Goal: Download file/media

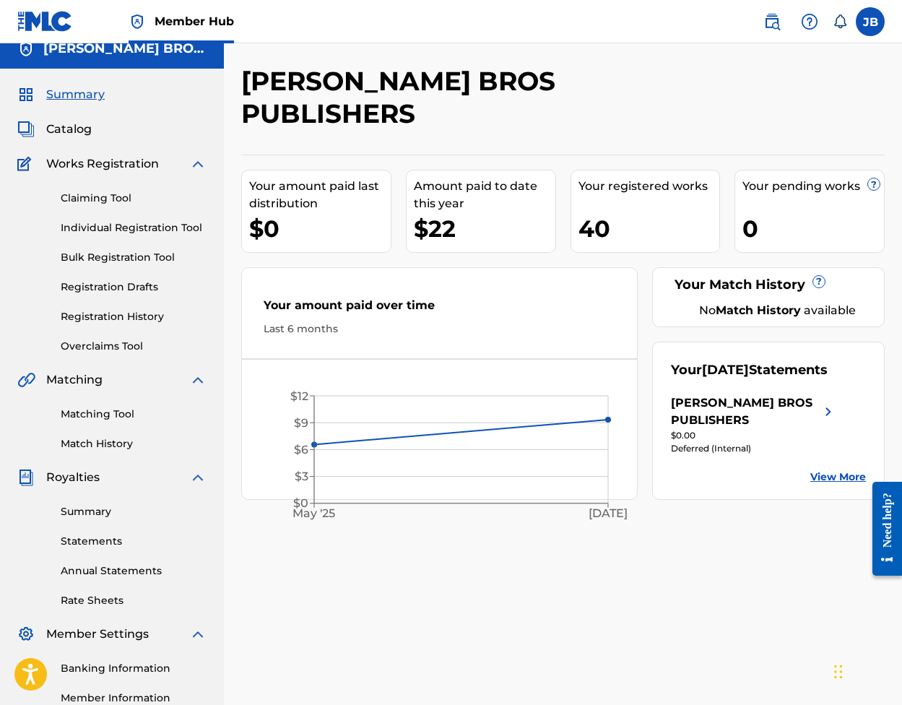
scroll to position [16, 0]
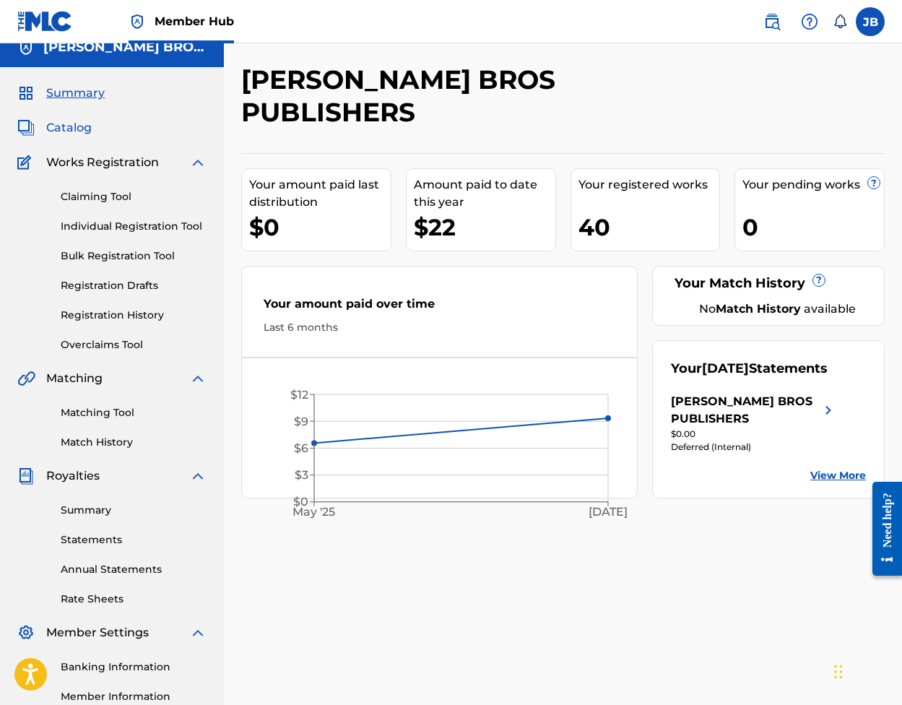
click at [71, 125] on span "Catalog" at bounding box center [68, 127] width 45 height 17
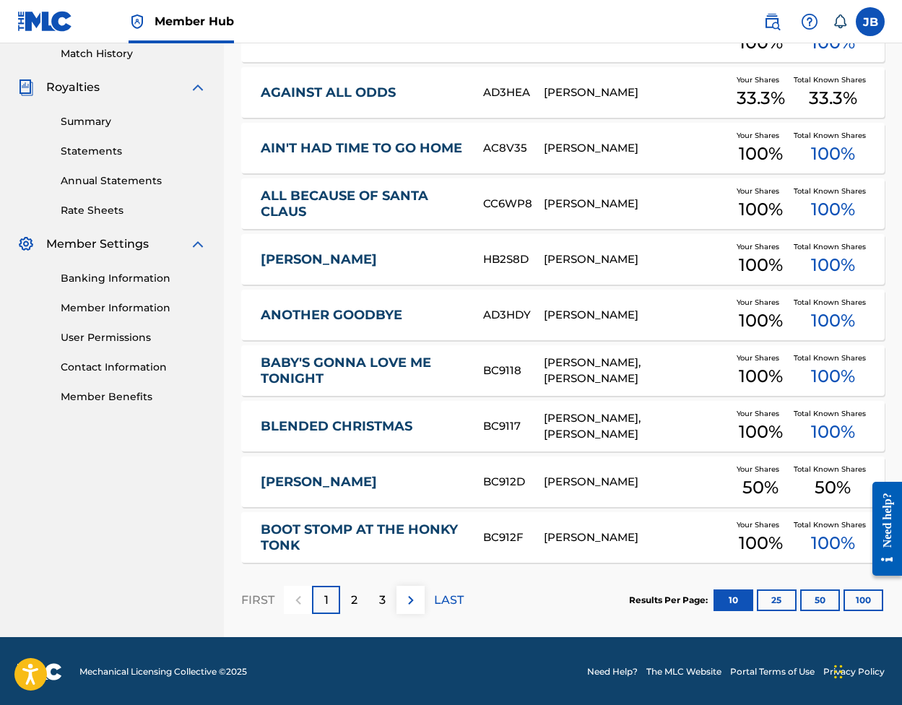
scroll to position [406, 0]
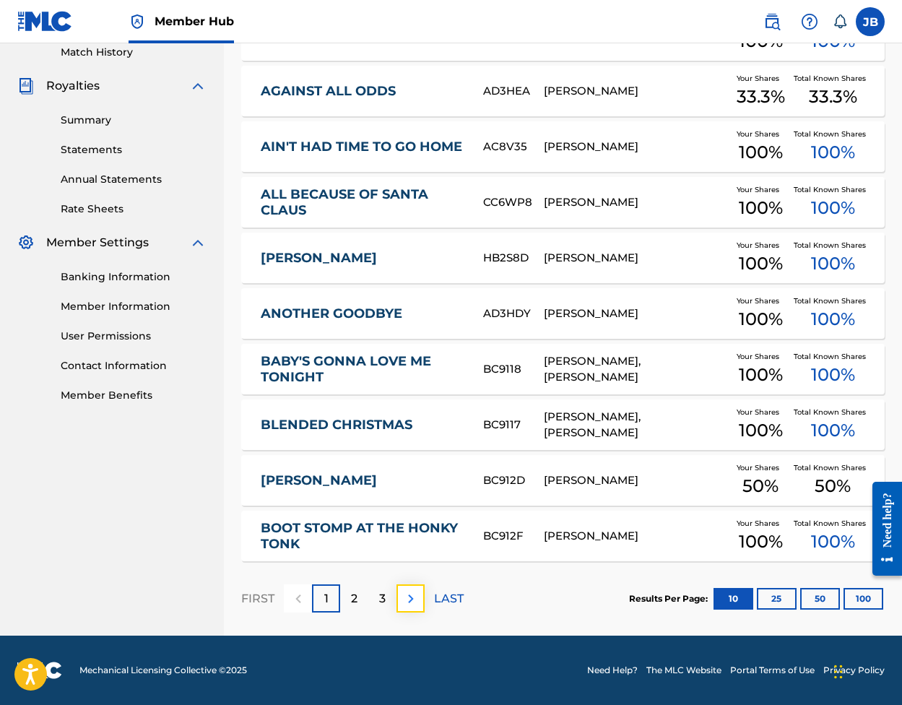
click at [409, 601] on img at bounding box center [410, 598] width 17 height 17
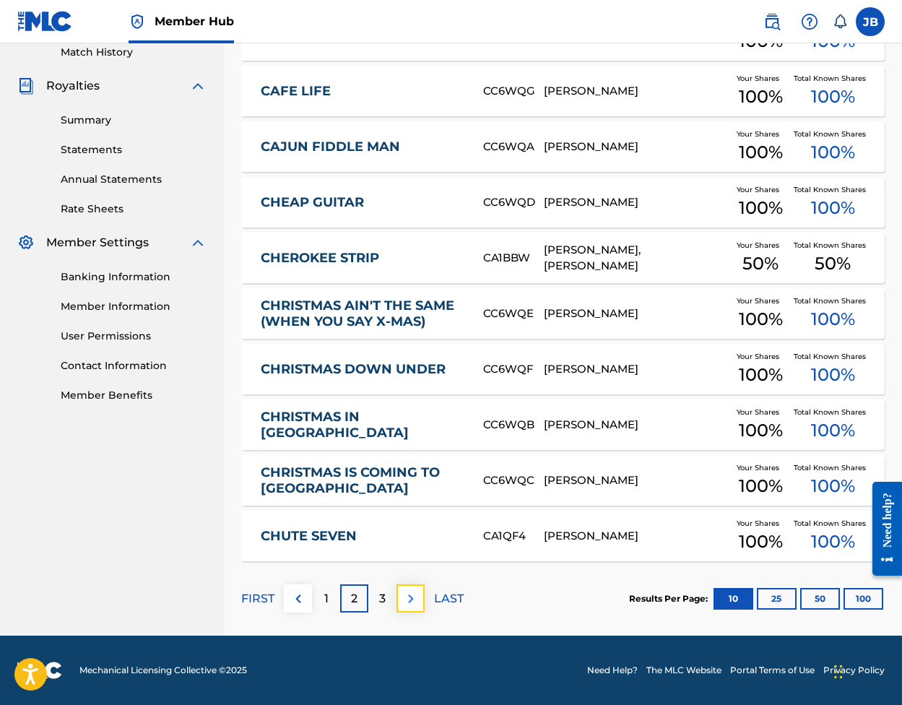
click at [409, 601] on img at bounding box center [410, 598] width 17 height 17
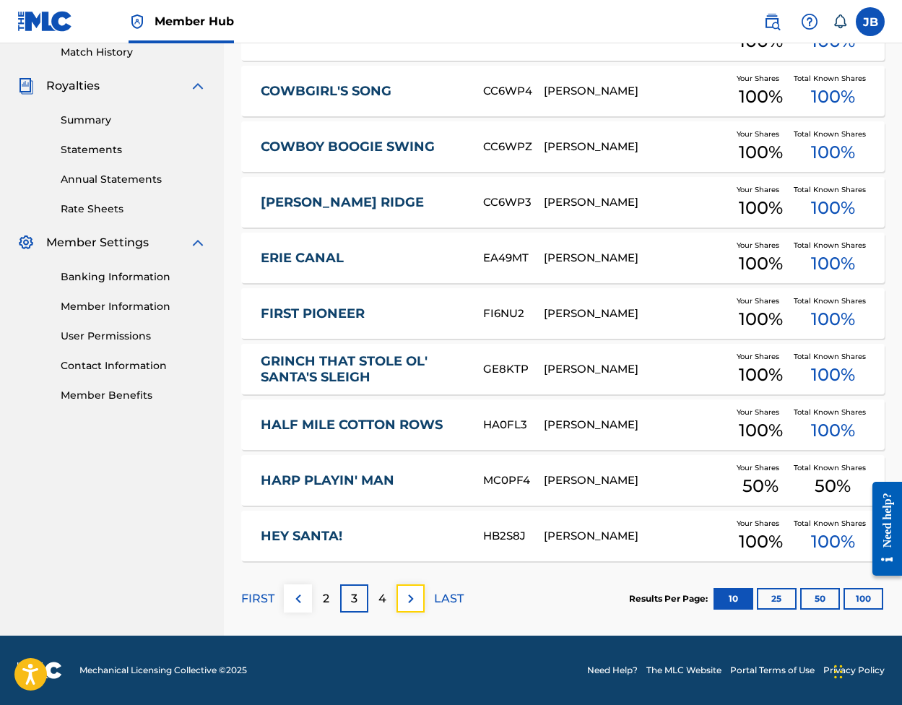
click at [409, 601] on img at bounding box center [410, 598] width 17 height 17
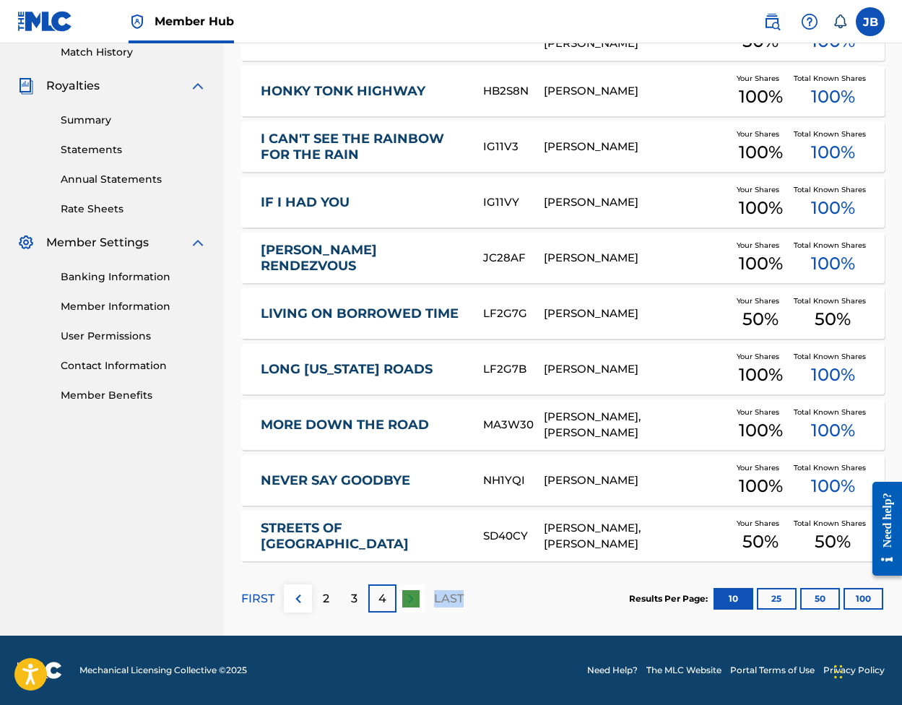
click at [409, 601] on div at bounding box center [410, 598] width 28 height 28
click at [411, 599] on div at bounding box center [410, 598] width 28 height 28
click at [770, 593] on button "25" at bounding box center [777, 599] width 40 height 22
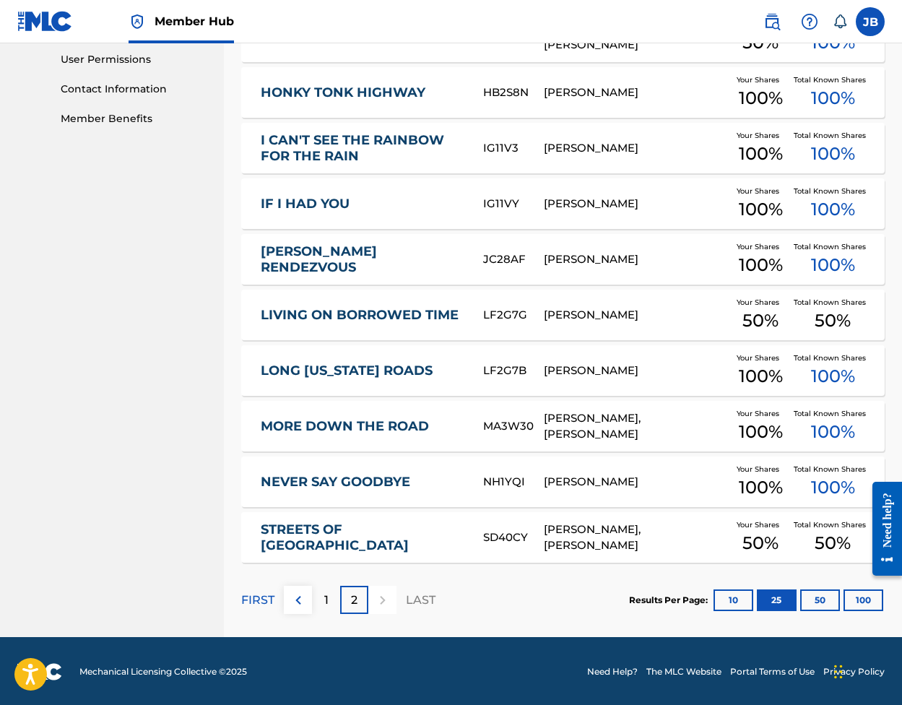
scroll to position [684, 0]
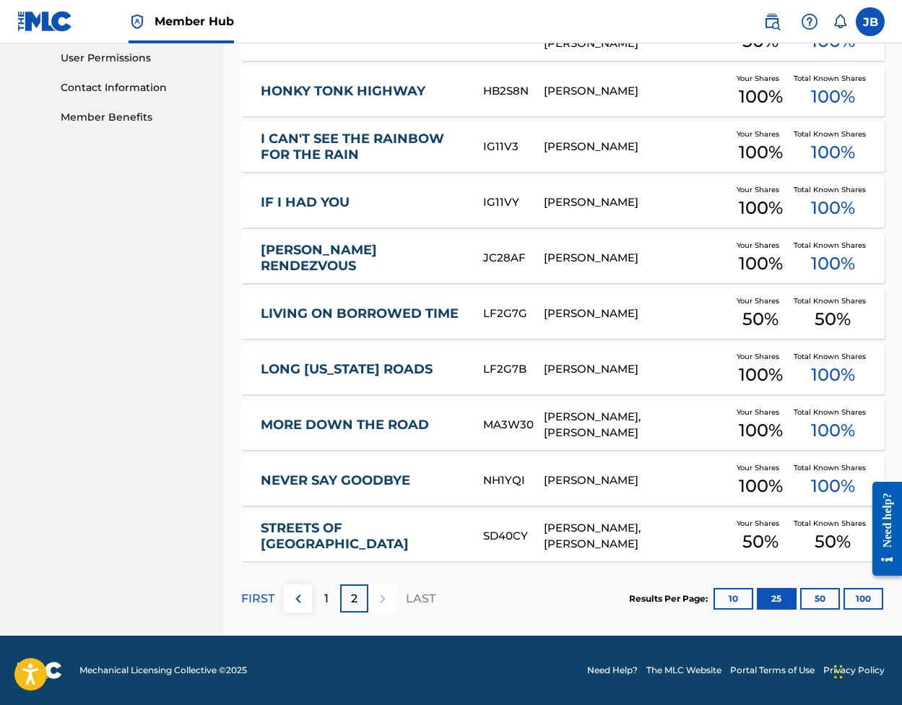
click at [381, 602] on div at bounding box center [382, 598] width 28 height 28
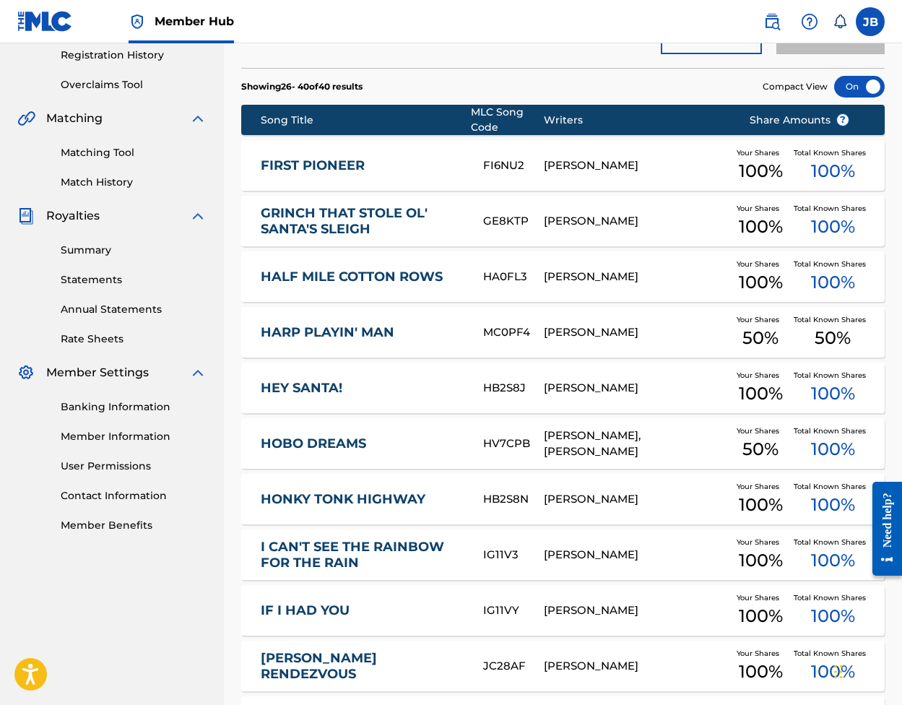
scroll to position [0, 0]
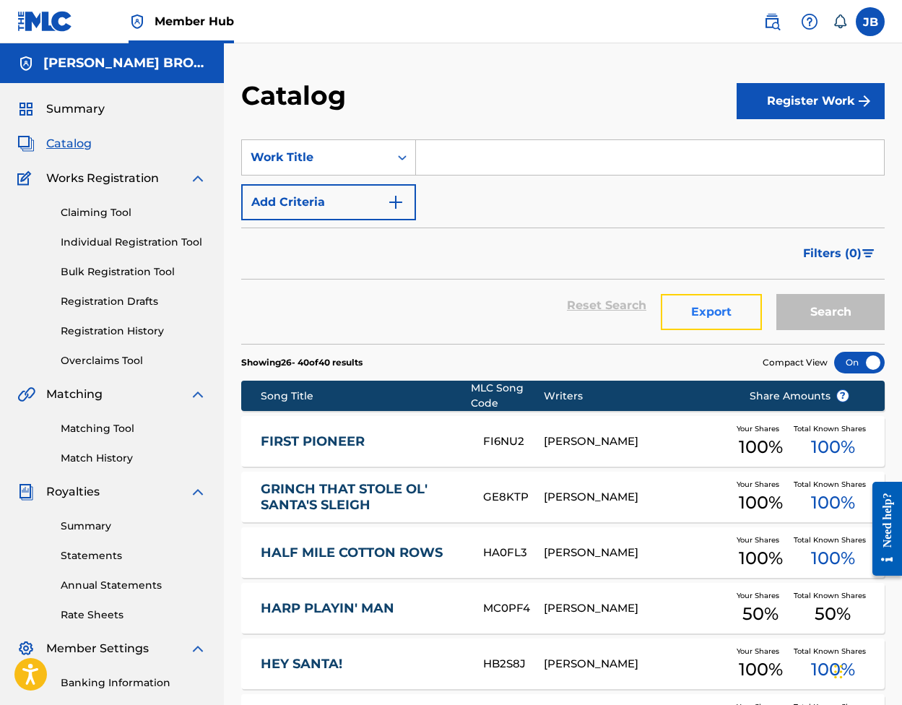
click at [716, 313] on button "Export" at bounding box center [711, 312] width 101 height 36
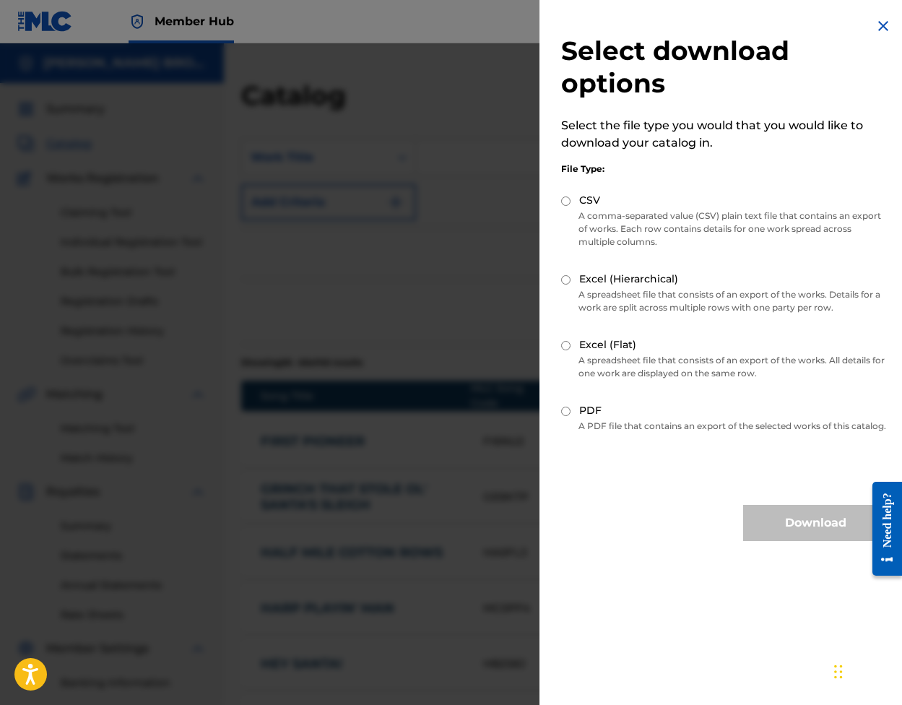
click at [568, 205] on input "CSV" at bounding box center [565, 200] width 9 height 9
radio input "true"
click at [822, 534] on button "Download" at bounding box center [815, 523] width 144 height 36
